Goal: Task Accomplishment & Management: Complete application form

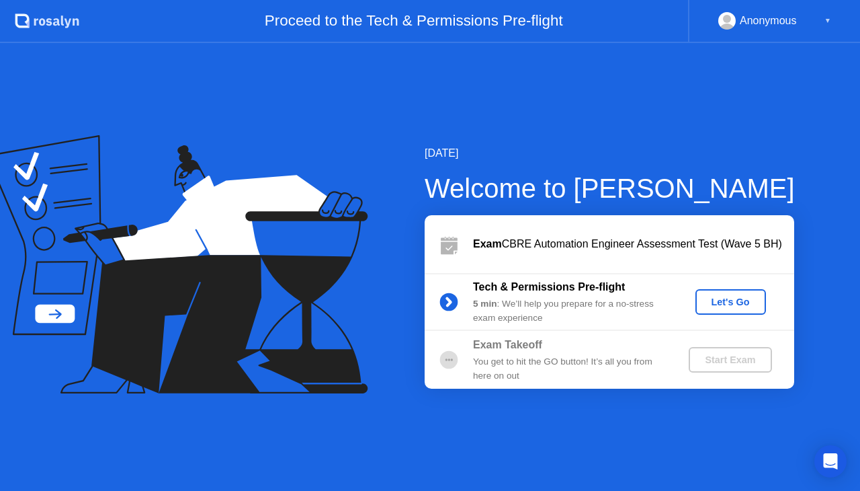
click at [708, 302] on div "Let's Go" at bounding box center [731, 301] width 60 height 11
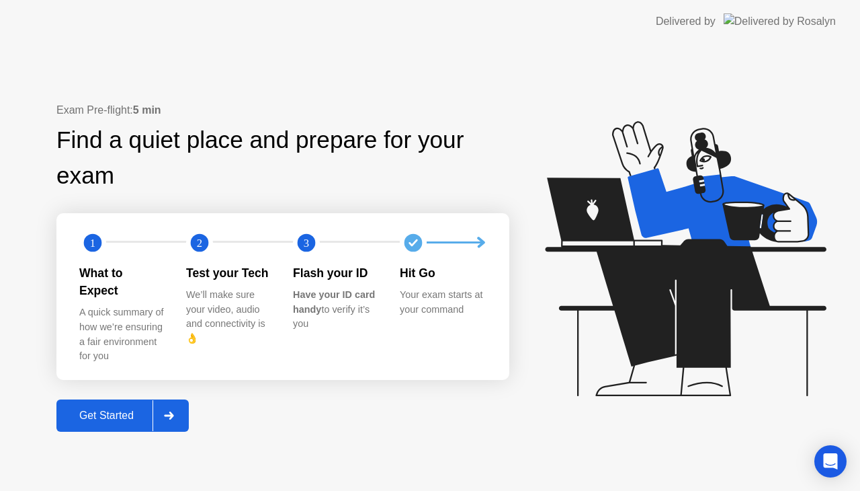
click at [134, 413] on div "Get Started" at bounding box center [106, 415] width 92 height 12
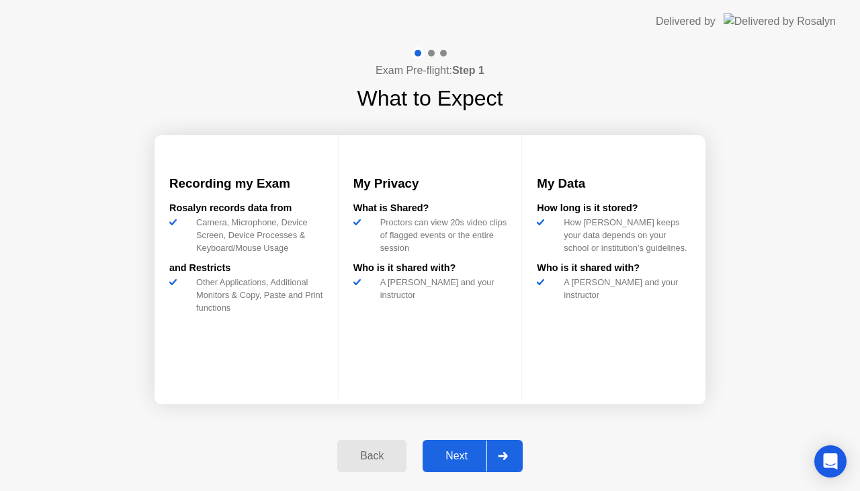
click at [451, 468] on button "Next" at bounding box center [473, 455] width 100 height 32
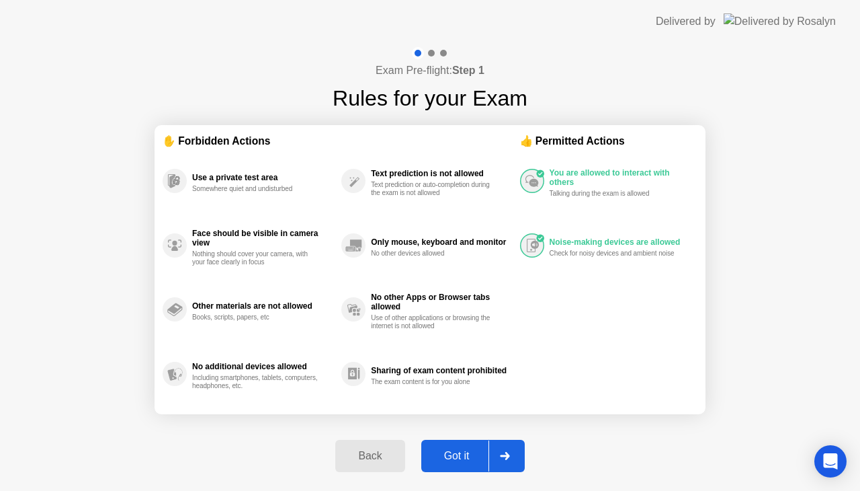
click at [459, 458] on div "Got it" at bounding box center [456, 456] width 63 height 12
select select "**********"
select select "*******"
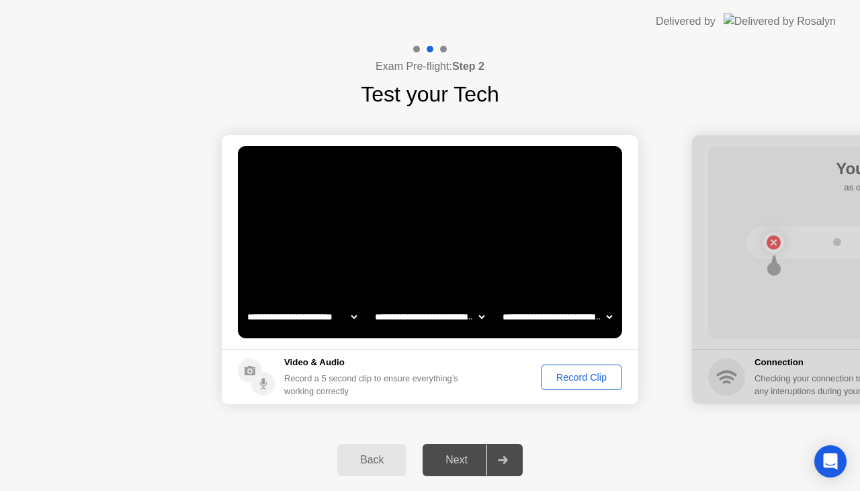
click at [470, 323] on select "**********" at bounding box center [429, 316] width 115 height 27
click at [572, 382] on div "Record Clip" at bounding box center [582, 377] width 72 height 11
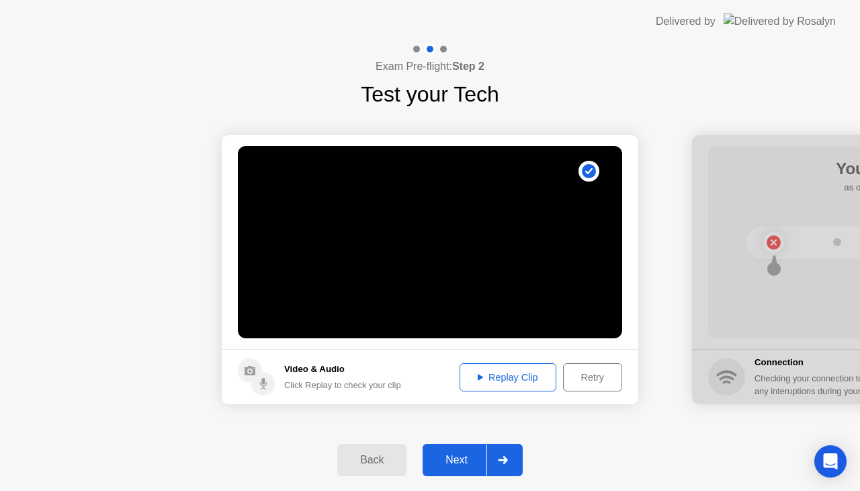
click at [491, 372] on div "Replay Clip" at bounding box center [507, 377] width 87 height 11
click at [539, 384] on button "Replay Clip" at bounding box center [508, 377] width 97 height 28
click at [456, 456] on div "Next" at bounding box center [457, 460] width 60 height 12
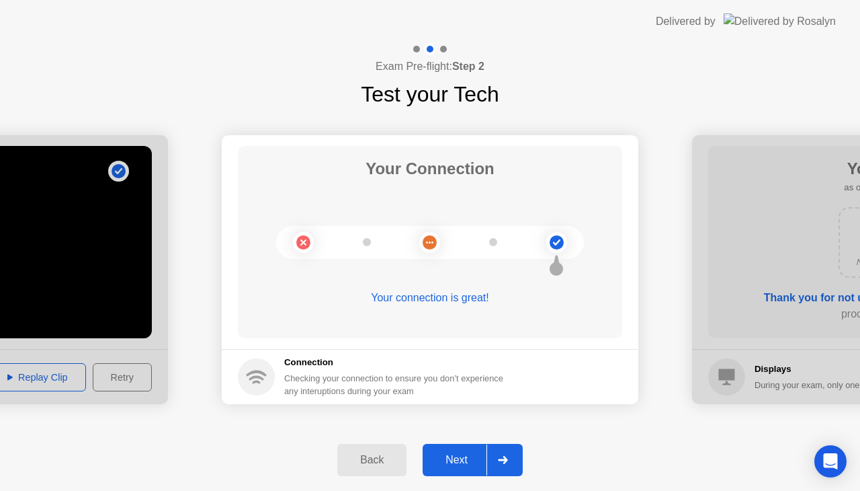
click at [449, 459] on div "Next" at bounding box center [457, 460] width 60 height 12
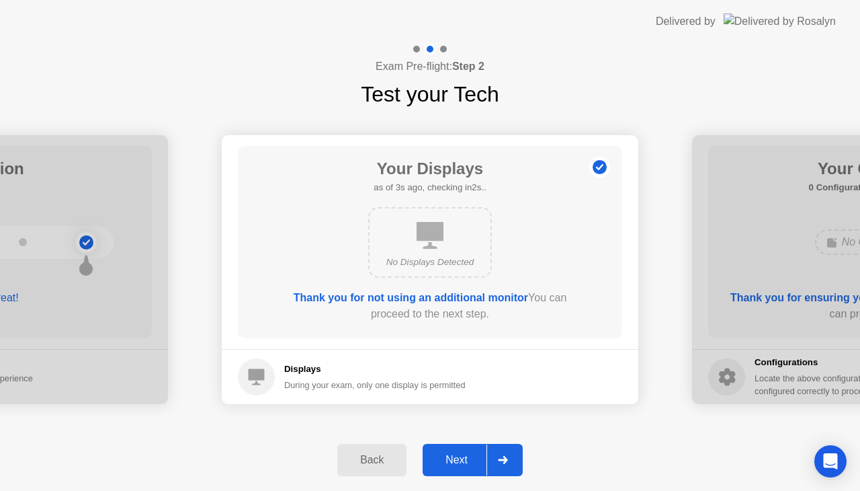
click at [449, 459] on div "Next" at bounding box center [457, 460] width 60 height 12
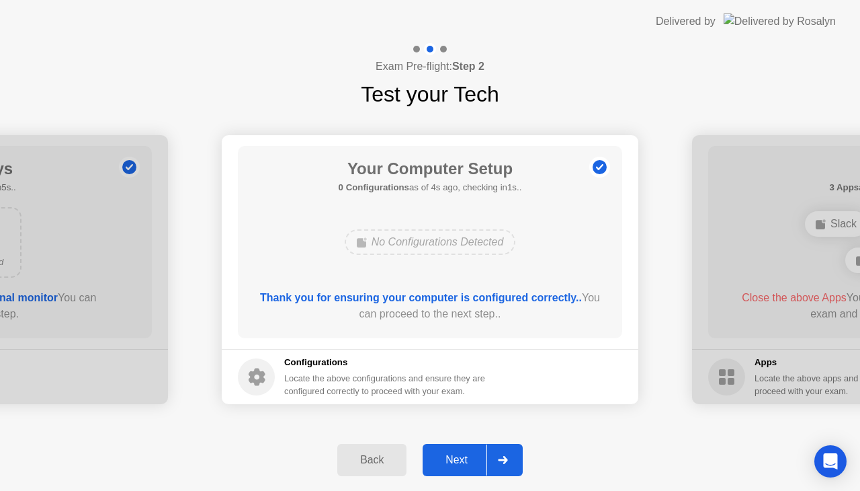
click at [449, 459] on div "Next" at bounding box center [457, 460] width 60 height 12
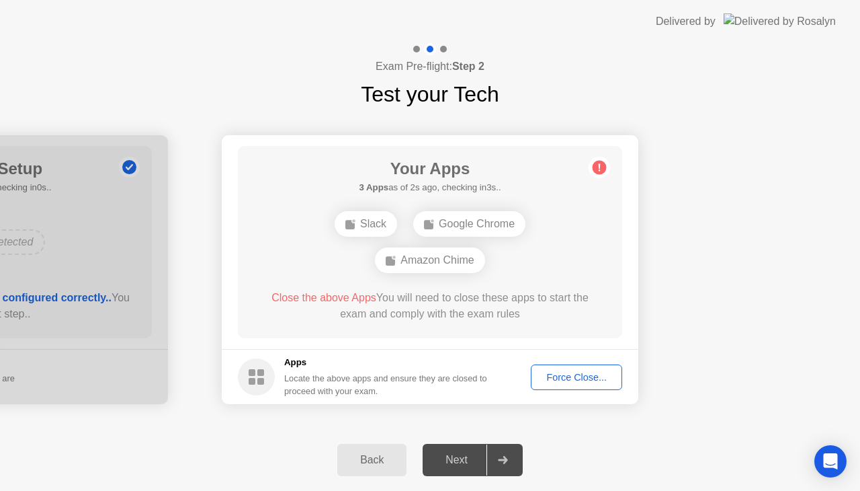
click at [559, 374] on div "Force Close..." at bounding box center [577, 377] width 82 height 11
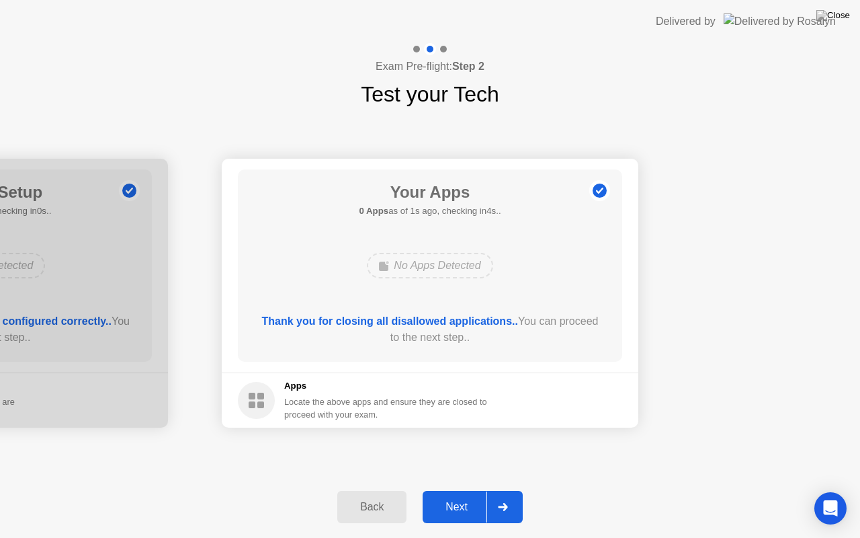
click at [453, 490] on div "Next" at bounding box center [457, 507] width 60 height 12
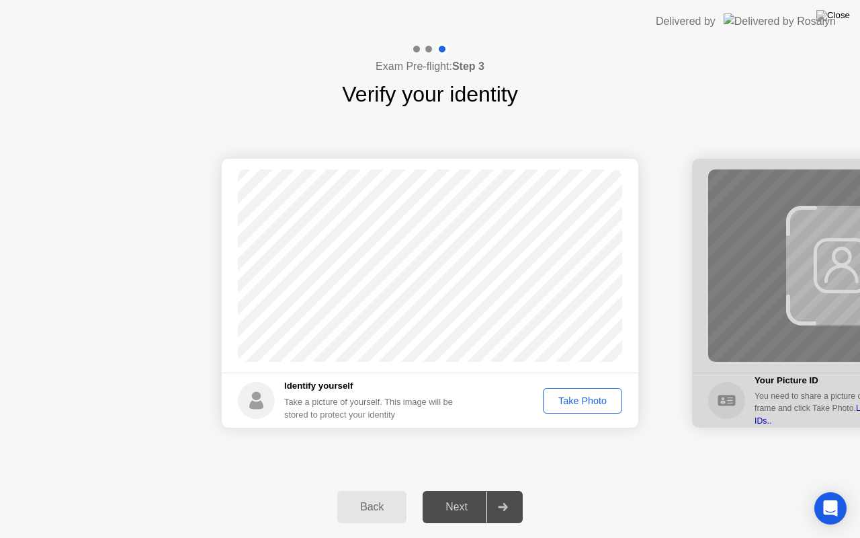
click at [586, 405] on div "Take Photo" at bounding box center [583, 400] width 70 height 11
click at [459, 490] on div "Next" at bounding box center [457, 507] width 60 height 12
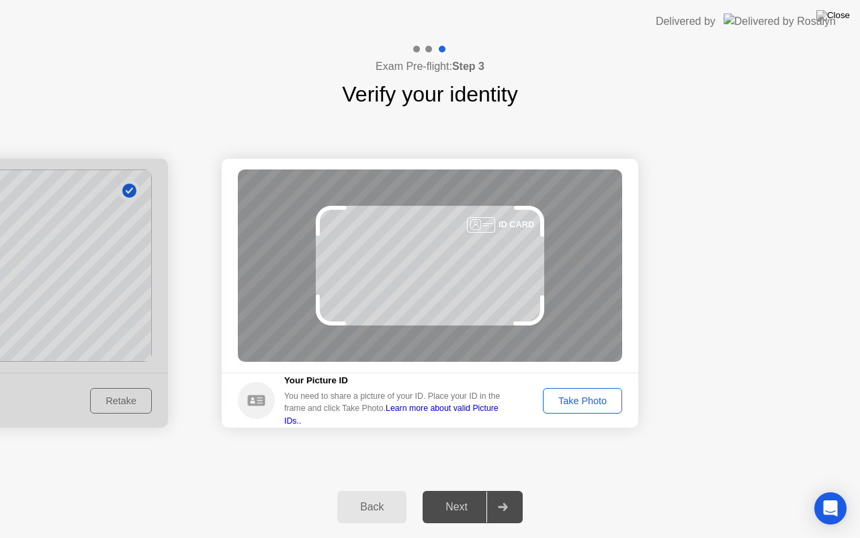
click at [590, 402] on div "Take Photo" at bounding box center [583, 400] width 70 height 11
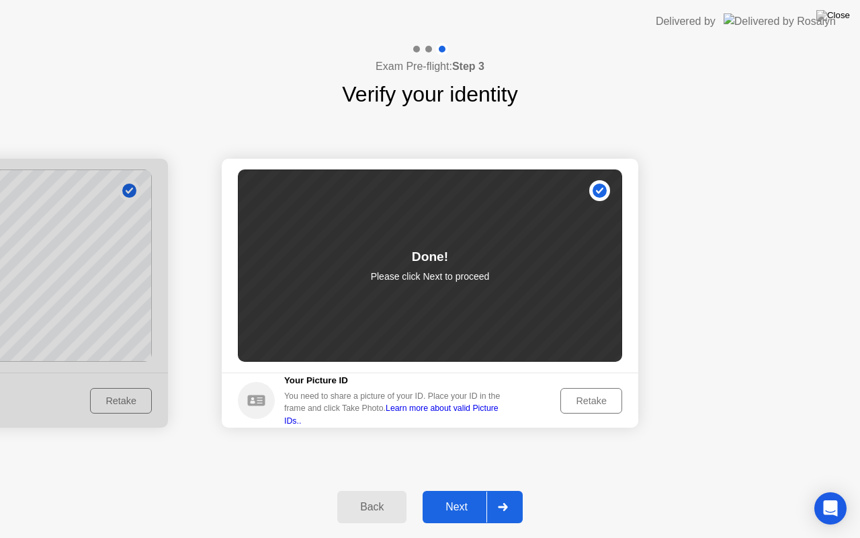
click at [473, 490] on div "Next" at bounding box center [457, 507] width 60 height 12
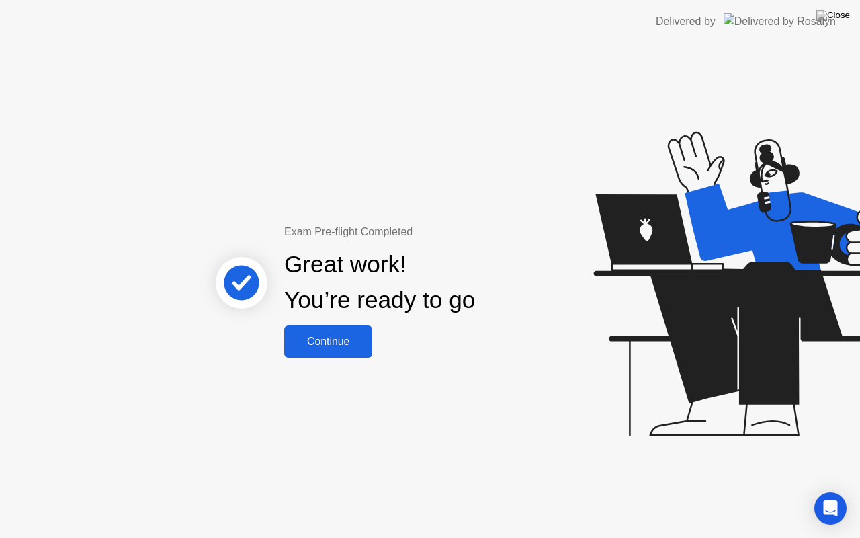
click at [339, 353] on button "Continue" at bounding box center [328, 341] width 88 height 32
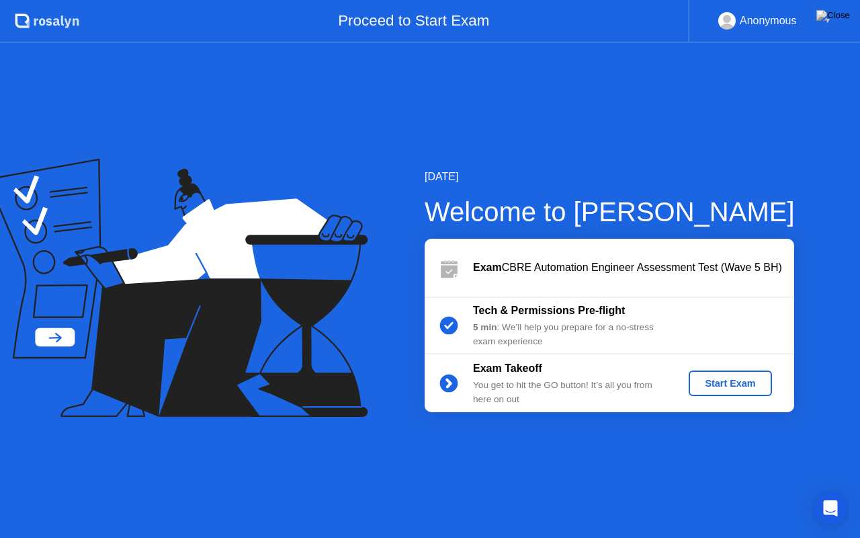
click at [738, 378] on div "Start Exam" at bounding box center [730, 383] width 72 height 11
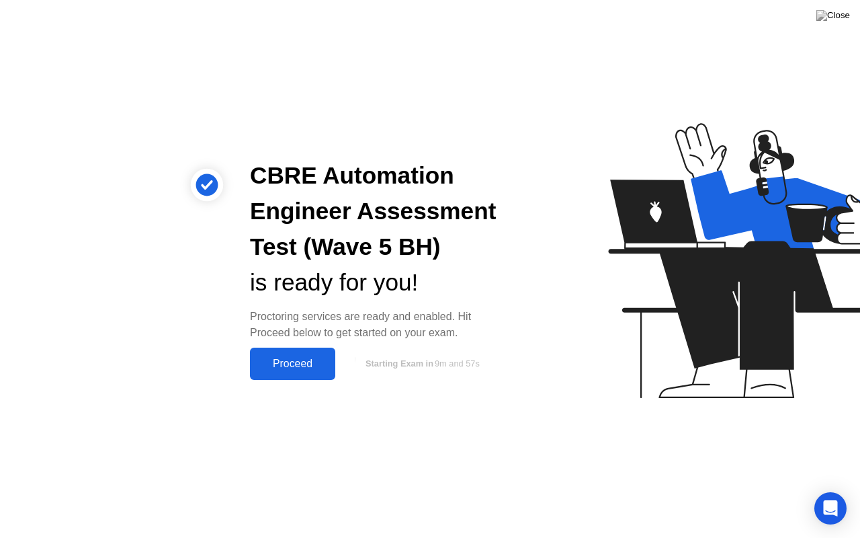
click at [301, 372] on button "Proceed" at bounding box center [292, 363] width 85 height 32
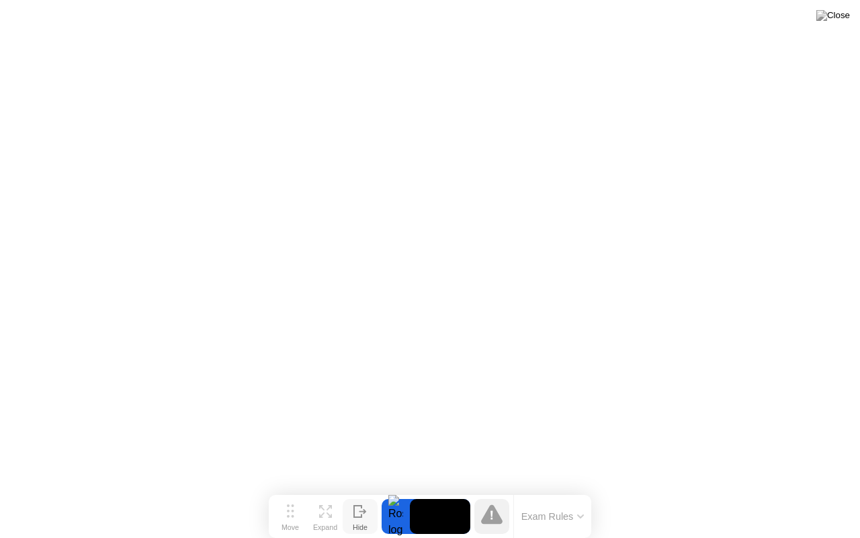
click at [354, 490] on icon at bounding box center [357, 510] width 7 height 11
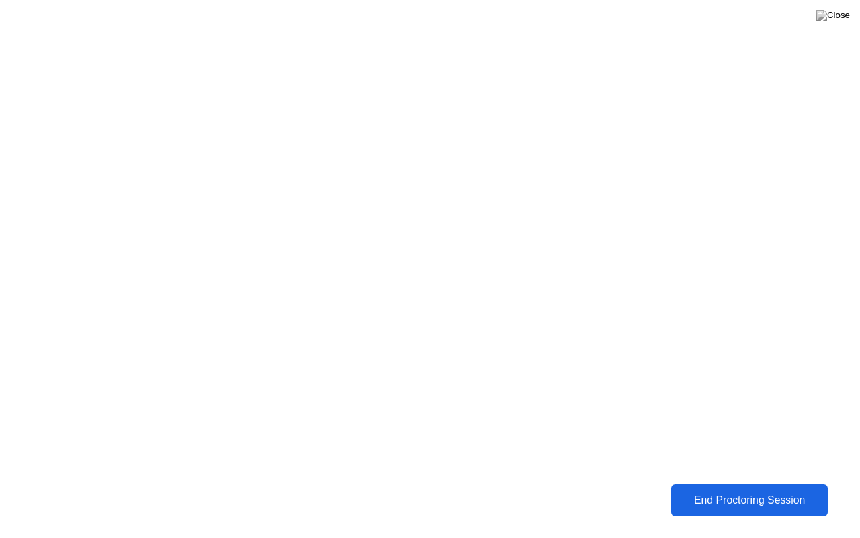
click at [770, 490] on div "End Proctoring Session" at bounding box center [749, 500] width 148 height 12
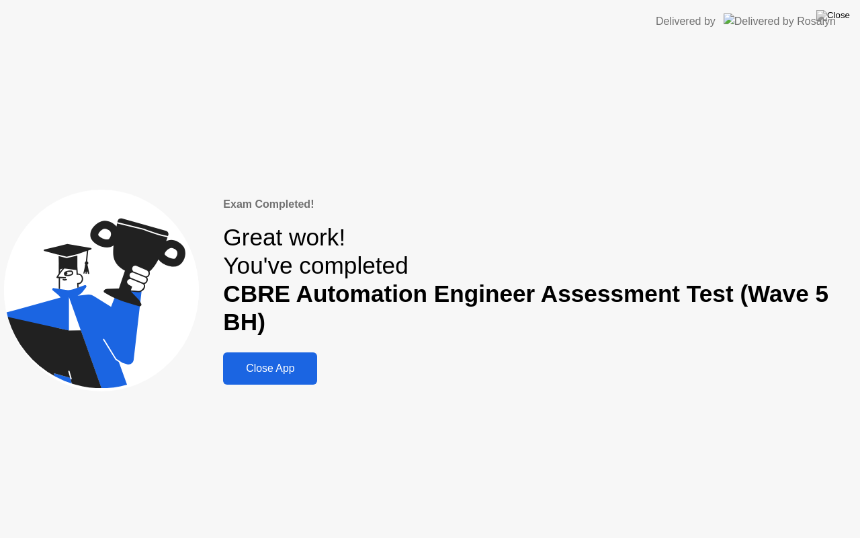
click at [291, 370] on div "Close App" at bounding box center [270, 368] width 86 height 12
